Goal: Task Accomplishment & Management: Manage account settings

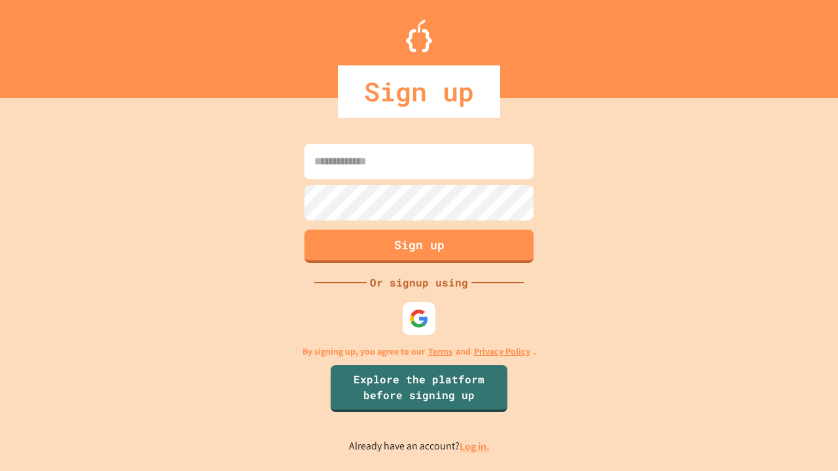
click at [475, 446] on link "Log in." at bounding box center [475, 447] width 30 height 14
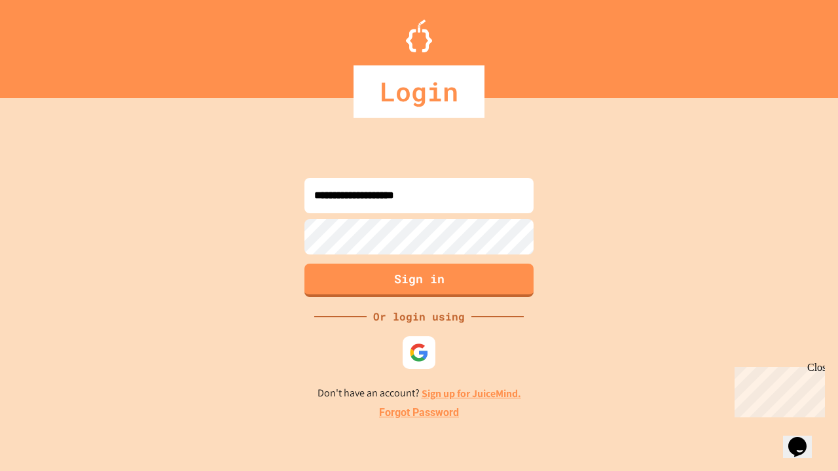
type input "**********"
